Goal: Information Seeking & Learning: Learn about a topic

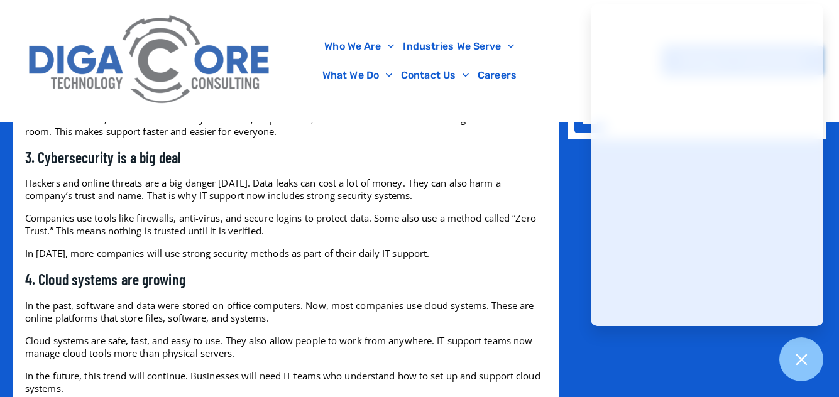
scroll to position [1195, 0]
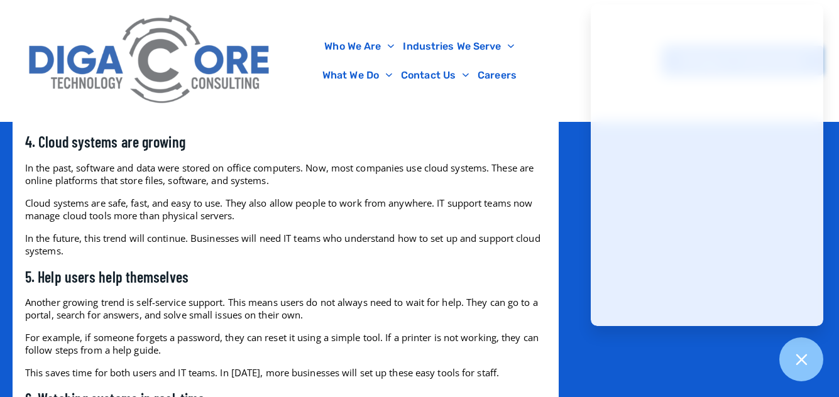
click at [223, 252] on p "In the future, this trend will continue. Businesses will need IT teams who unde…" at bounding box center [285, 244] width 521 height 25
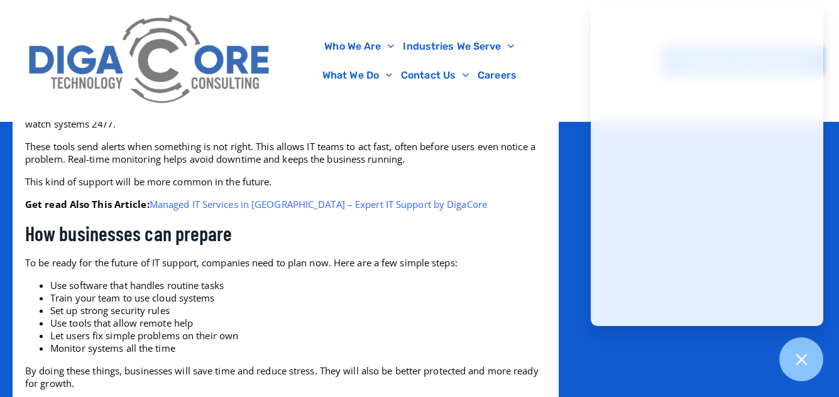
scroll to position [1509, 0]
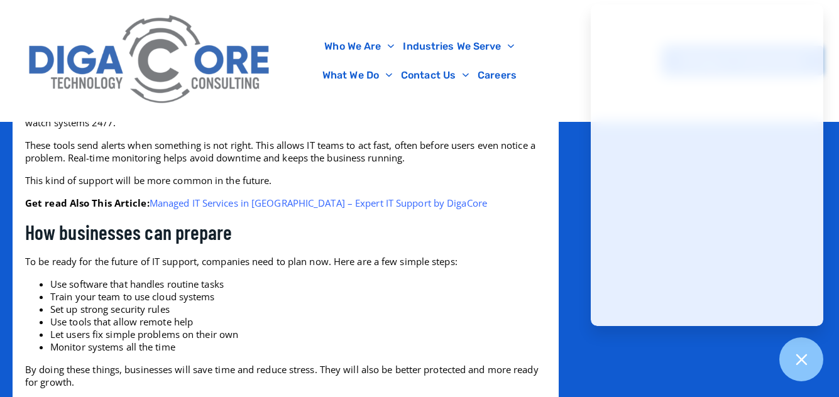
click at [284, 289] on li "Use software that handles routine tasks" at bounding box center [298, 284] width 496 height 13
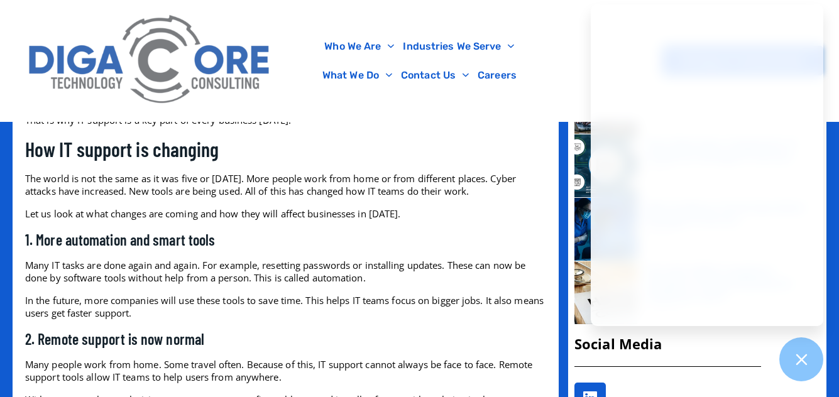
scroll to position [755, 0]
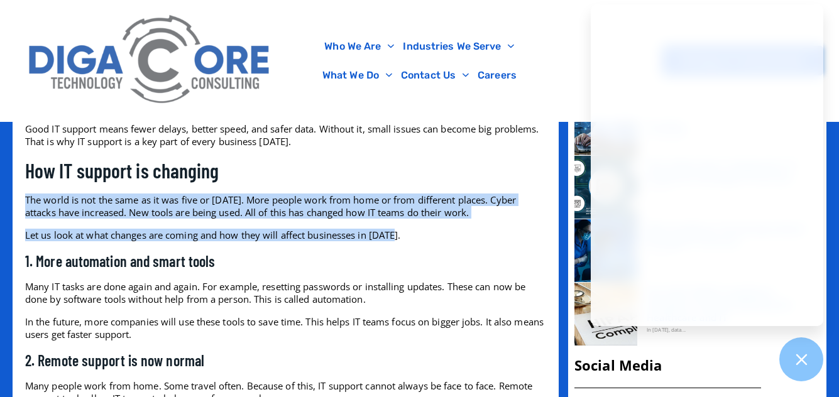
drag, startPoint x: 400, startPoint y: 228, endPoint x: 3, endPoint y: 194, distance: 398.8
click at [356, 204] on p "The world is not the same as it was five or [DATE]. More people work from home …" at bounding box center [285, 206] width 521 height 25
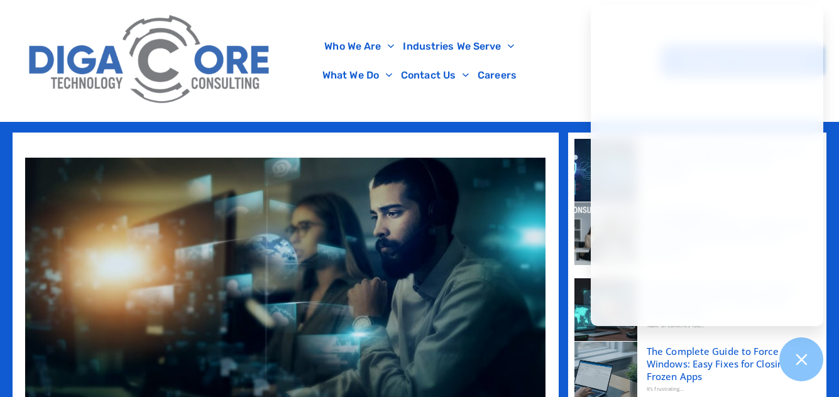
scroll to position [629, 0]
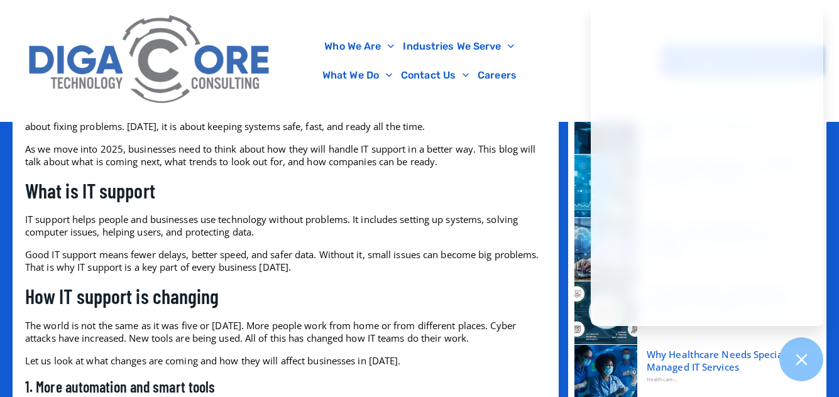
click at [361, 260] on p "Good IT support means fewer delays, better speed, and safer data. Without it, s…" at bounding box center [285, 260] width 521 height 25
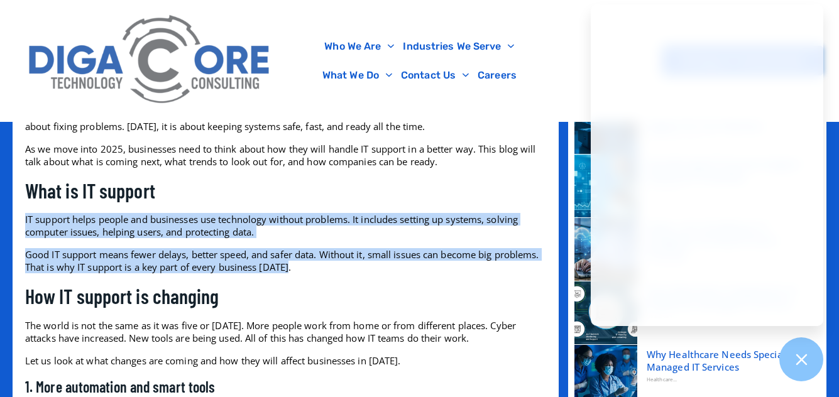
drag, startPoint x: 404, startPoint y: 271, endPoint x: 11, endPoint y: 209, distance: 398.4
click at [355, 253] on p "Good IT support means fewer delays, better speed, and safer data. Without it, s…" at bounding box center [285, 260] width 521 height 25
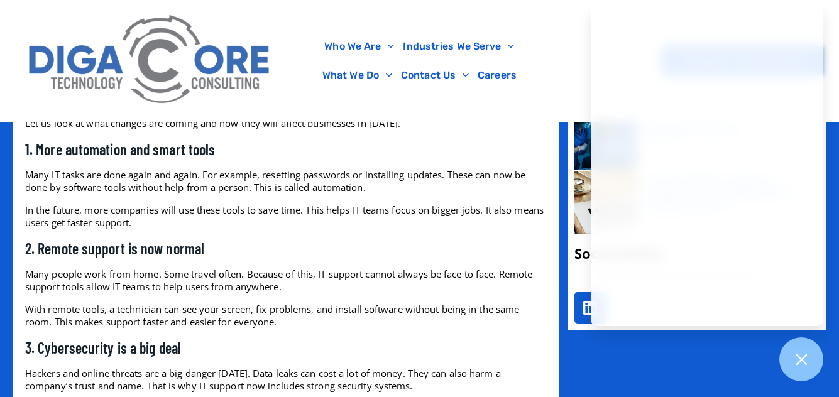
scroll to position [880, 0]
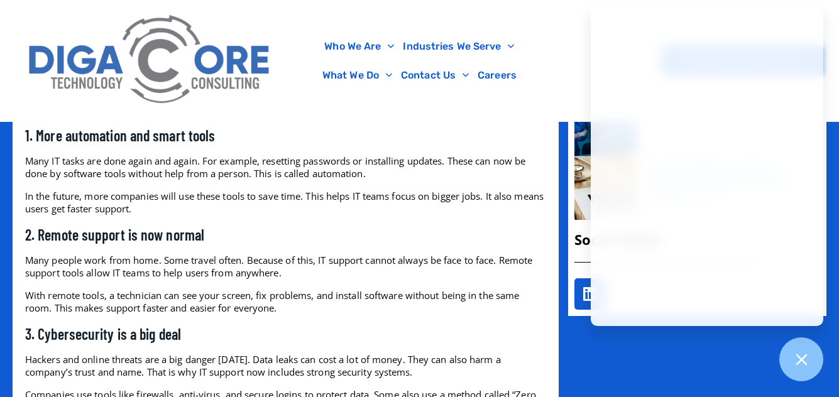
click at [240, 289] on p "With remote tools, a technician can see your screen, fix problems, and install …" at bounding box center [285, 301] width 521 height 25
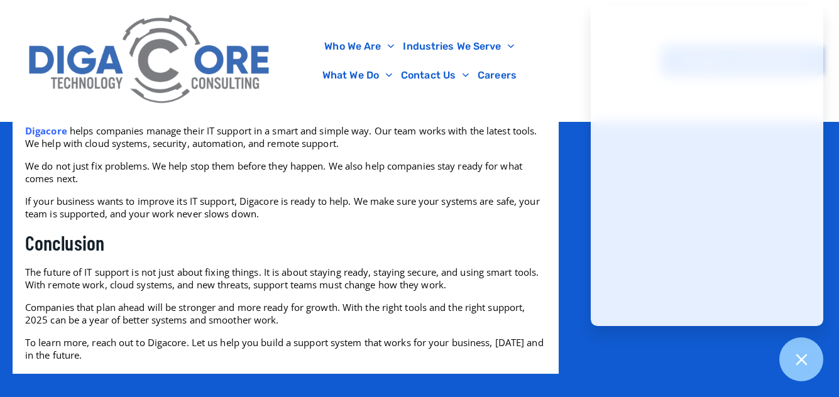
scroll to position [1824, 0]
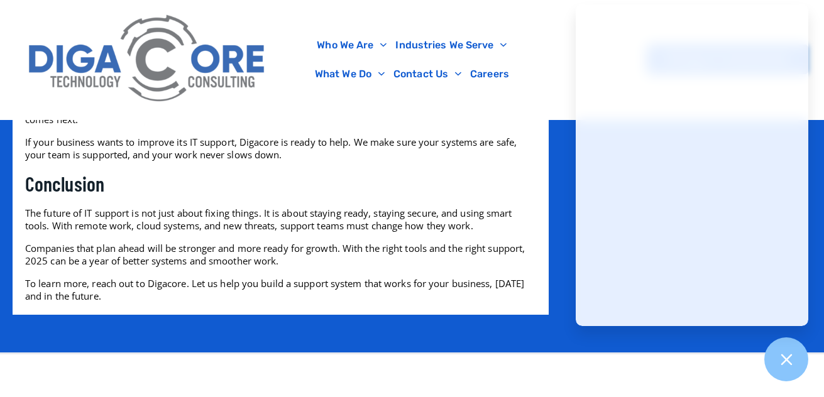
scroll to position [1949, 0]
